Goal: Check status: Check status

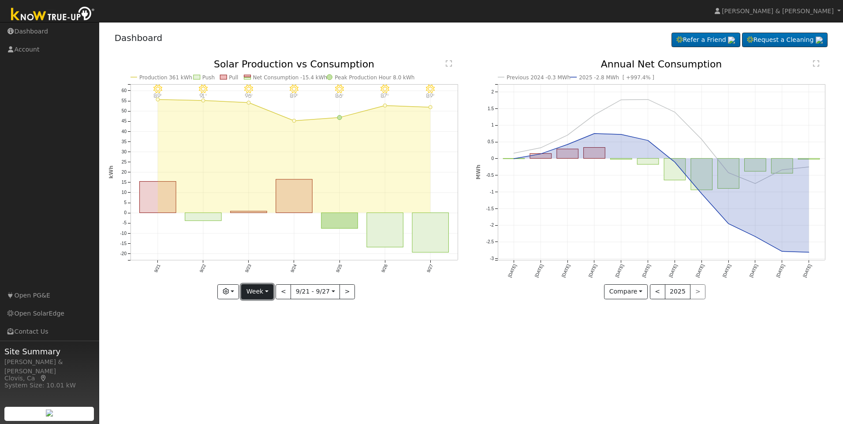
click at [267, 289] on button "Week" at bounding box center [257, 291] width 32 height 15
click at [272, 357] on link "Custom" at bounding box center [272, 360] width 61 height 12
click at [272, 357] on div "User Profile First name Last name Email Email Notifications No Emails No Emails…" at bounding box center [471, 223] width 744 height 402
drag, startPoint x: 272, startPoint y: 357, endPoint x: 251, endPoint y: 291, distance: 69.9
click at [251, 291] on button "Custom" at bounding box center [238, 291] width 39 height 15
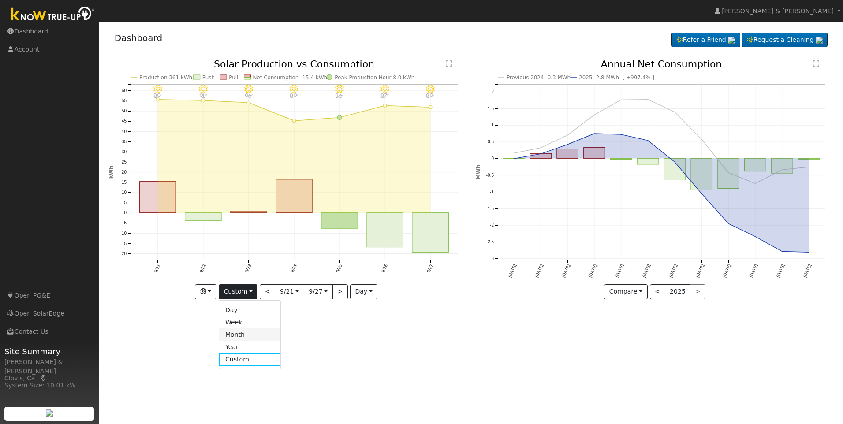
click at [255, 333] on link "Month" at bounding box center [249, 335] width 61 height 12
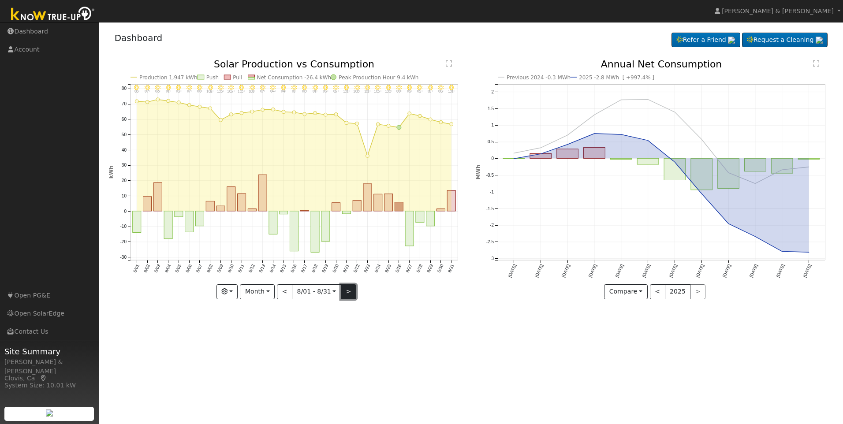
click at [349, 292] on button ">" at bounding box center [348, 291] width 15 height 15
type input "[DATE]"
